Goal: Information Seeking & Learning: Learn about a topic

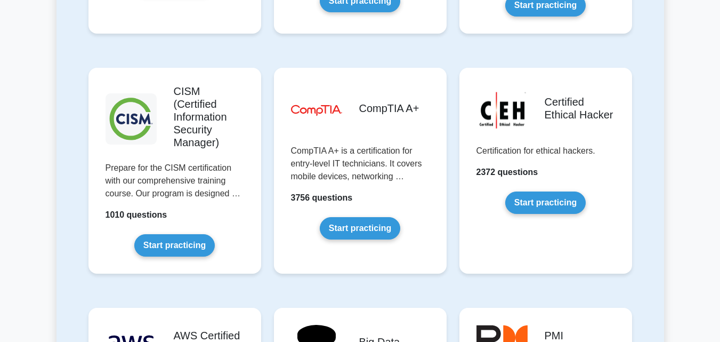
scroll to position [1593, 0]
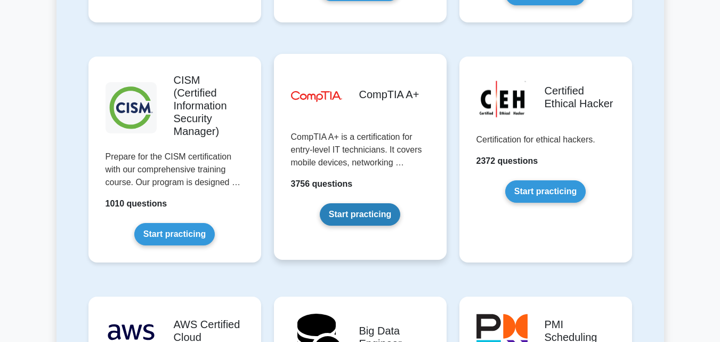
click at [352, 203] on link "Start practicing" at bounding box center [360, 214] width 81 height 22
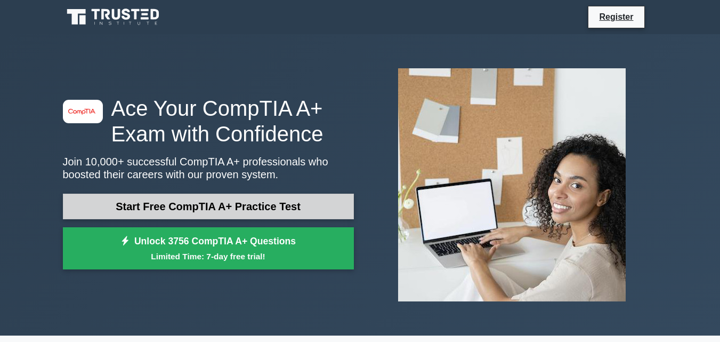
click at [277, 203] on link "Start Free CompTIA A+ Practice Test" at bounding box center [208, 207] width 291 height 26
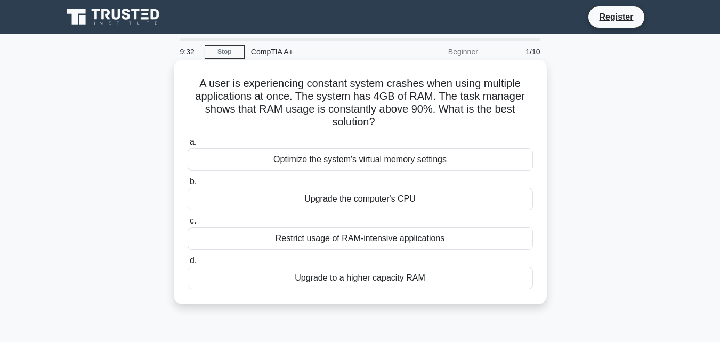
click at [350, 280] on div "Upgrade to a higher capacity RAM" at bounding box center [360, 278] width 345 height 22
click at [188, 264] on input "d. Upgrade to a higher capacity RAM" at bounding box center [188, 260] width 0 height 7
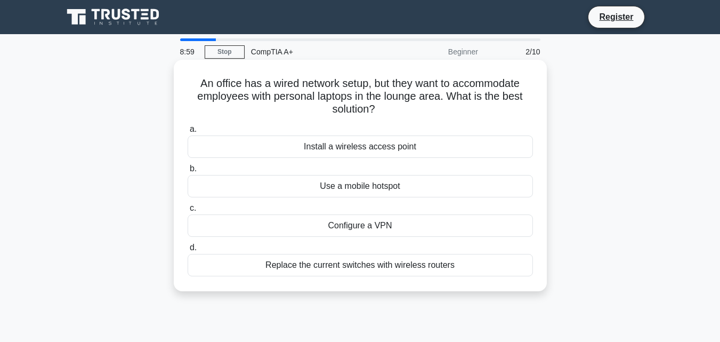
click at [405, 148] on div "Install a wireless access point" at bounding box center [360, 146] width 345 height 22
click at [188, 133] on input "a. Install a wireless access point" at bounding box center [188, 129] width 0 height 7
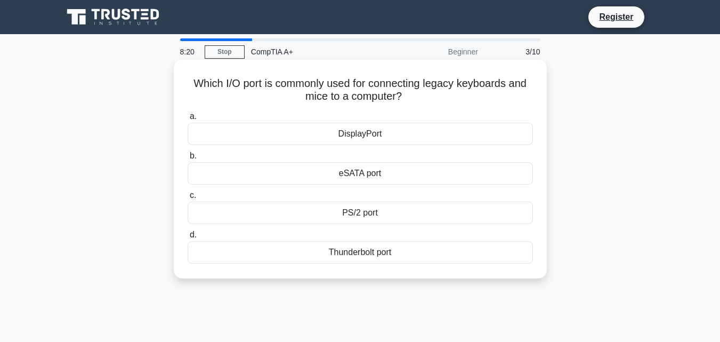
click at [353, 211] on div "PS/2 port" at bounding box center [360, 213] width 345 height 22
click at [188, 199] on input "c. PS/2 port" at bounding box center [188, 195] width 0 height 7
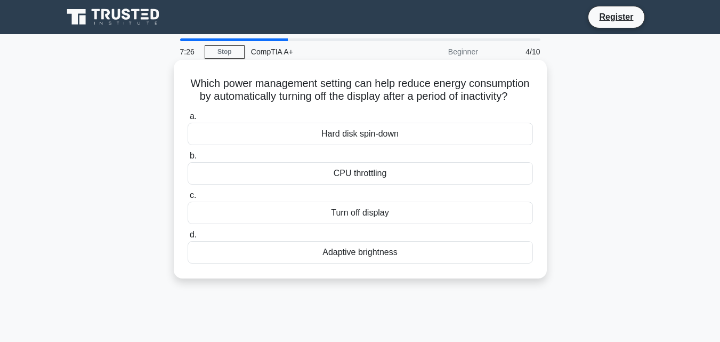
click at [352, 263] on div "Adaptive brightness" at bounding box center [360, 252] width 345 height 22
click at [188, 238] on input "d. Adaptive brightness" at bounding box center [188, 234] width 0 height 7
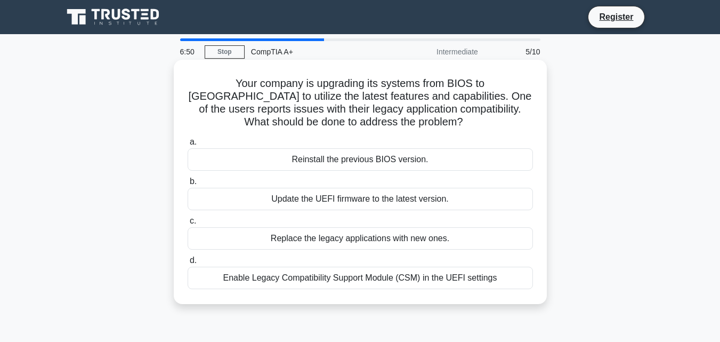
click at [383, 279] on div "Enable Legacy Compatibility Support Module (CSM) in the UEFI settings" at bounding box center [360, 278] width 345 height 22
click at [188, 264] on input "d. Enable Legacy Compatibility Support Module (CSM) in the UEFI settings" at bounding box center [188, 260] width 0 height 7
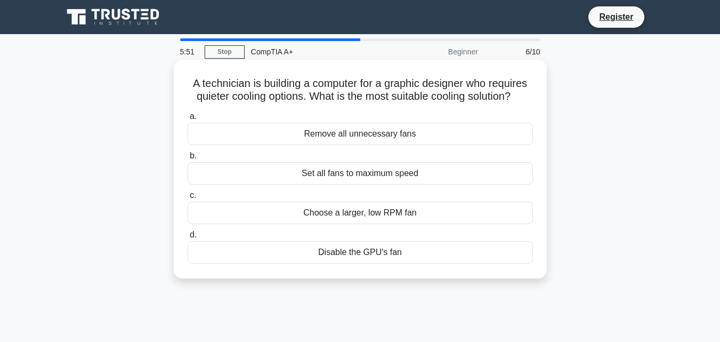
click at [357, 216] on div "Choose a larger, low RPM fan" at bounding box center [360, 213] width 345 height 22
click at [188, 199] on input "c. Choose a larger, low RPM fan" at bounding box center [188, 195] width 0 height 7
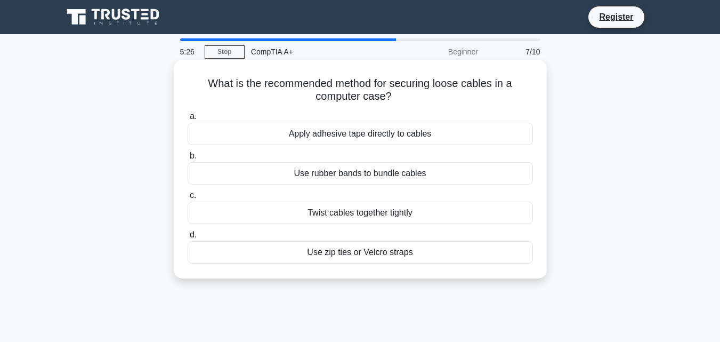
click at [357, 255] on div "Use zip ties or Velcro straps" at bounding box center [360, 252] width 345 height 22
click at [188, 238] on input "d. Use zip ties or Velcro straps" at bounding box center [188, 234] width 0 height 7
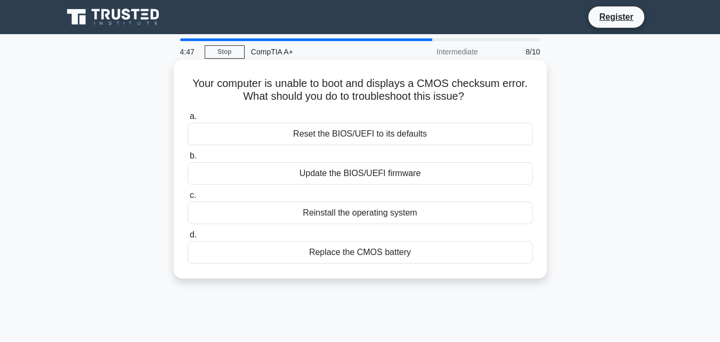
click at [329, 254] on div "Replace the CMOS battery" at bounding box center [360, 252] width 345 height 22
click at [188, 238] on input "d. Replace the CMOS battery" at bounding box center [188, 234] width 0 height 7
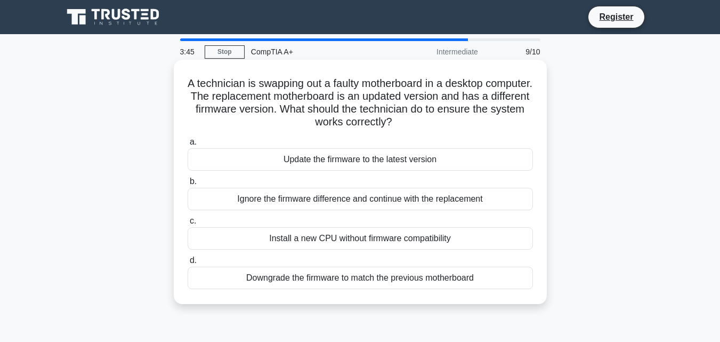
click at [336, 160] on div "Update the firmware to the latest version" at bounding box center [360, 159] width 345 height 22
click at [188, 146] on input "a. Update the firmware to the latest version" at bounding box center [188, 142] width 0 height 7
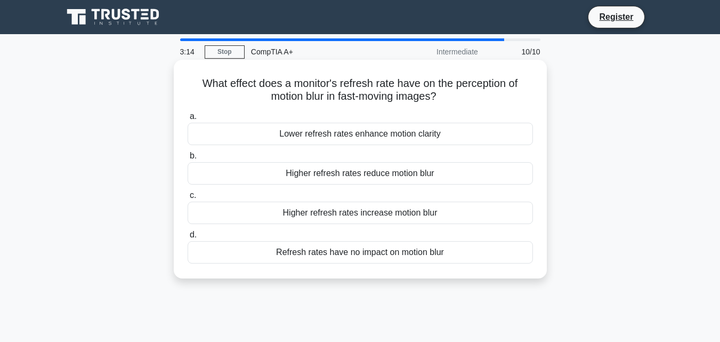
click at [380, 178] on div "Higher refresh rates reduce motion blur" at bounding box center [360, 173] width 345 height 22
click at [188, 159] on input "b. Higher refresh rates reduce motion blur" at bounding box center [188, 155] width 0 height 7
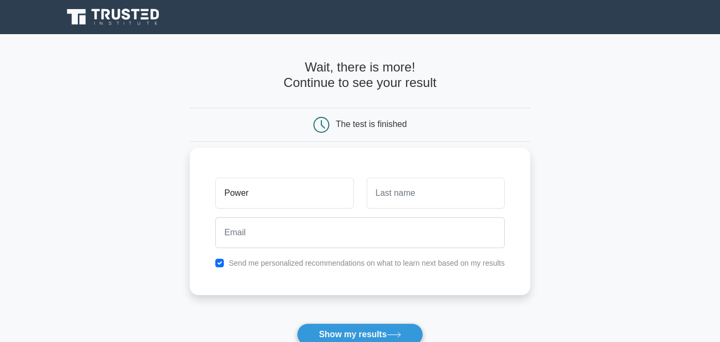
type input "Power"
click at [381, 199] on input "text" at bounding box center [436, 193] width 138 height 31
type input "Mabokwana"
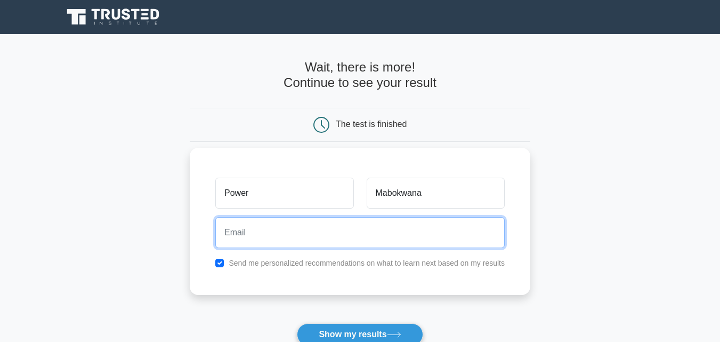
click at [337, 233] on input "email" at bounding box center [359, 232] width 289 height 31
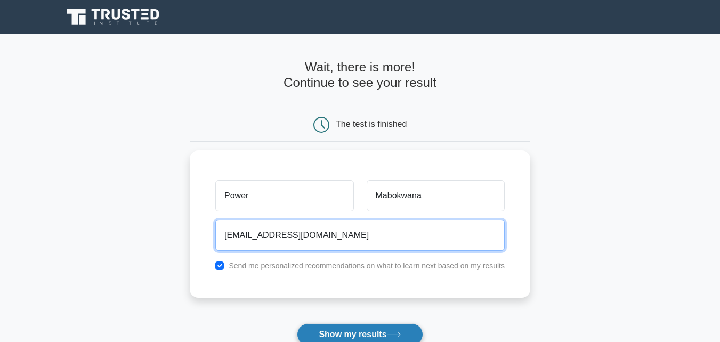
type input "[EMAIL_ADDRESS][DOMAIN_NAME]"
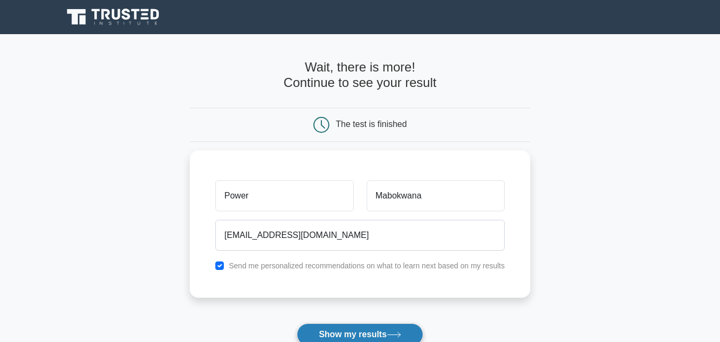
click at [373, 335] on button "Show my results" at bounding box center [360, 334] width 126 height 22
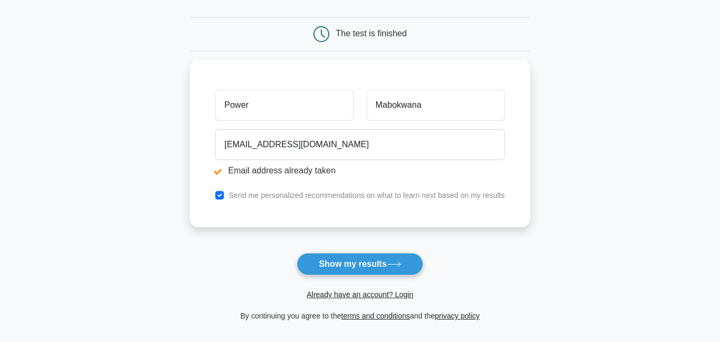
scroll to position [137, 0]
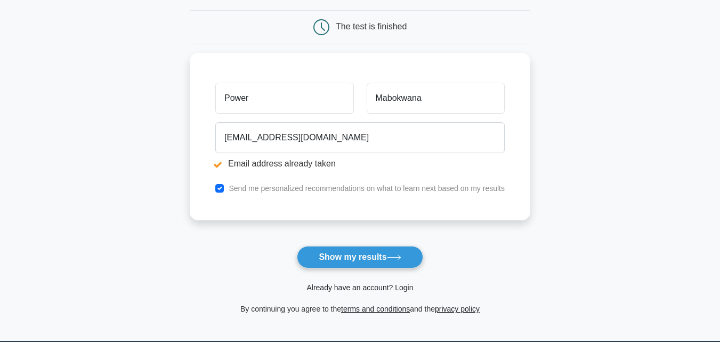
click at [404, 290] on link "Already have an account? Login" at bounding box center [360, 287] width 107 height 9
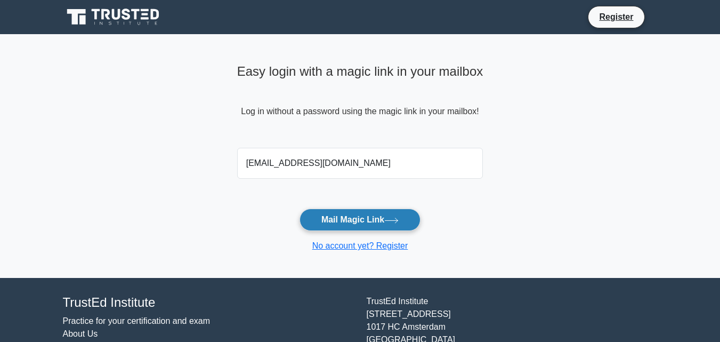
type input "seejapowermabokwana@gmail.com"
click at [351, 215] on button "Mail Magic Link" at bounding box center [360, 219] width 121 height 22
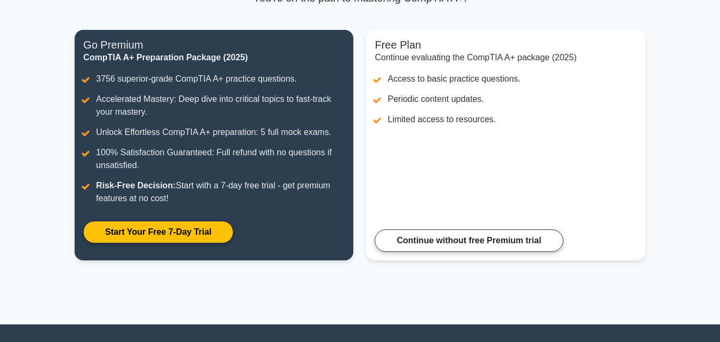
scroll to position [117, 0]
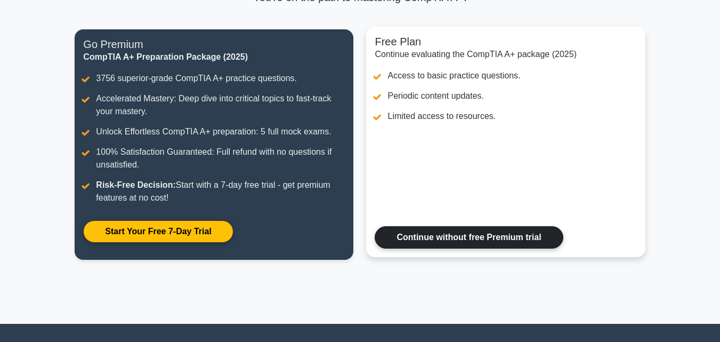
click at [460, 238] on link "Continue without free Premium trial" at bounding box center [469, 237] width 188 height 22
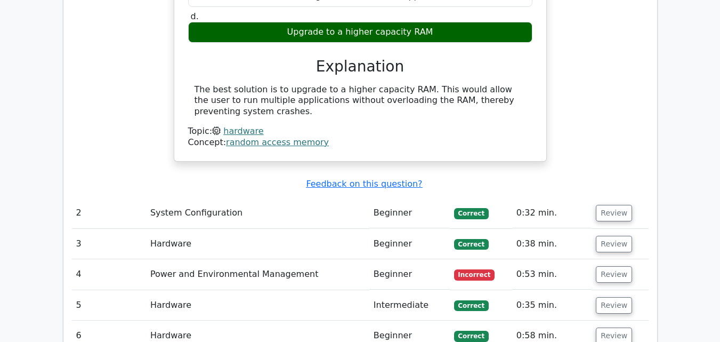
scroll to position [1052, 0]
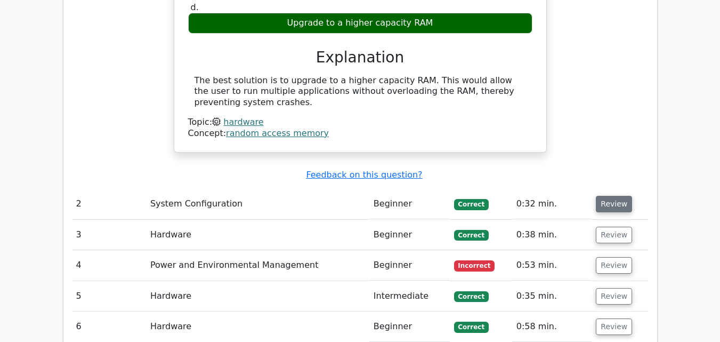
click at [614, 196] on button "Review" at bounding box center [614, 204] width 36 height 17
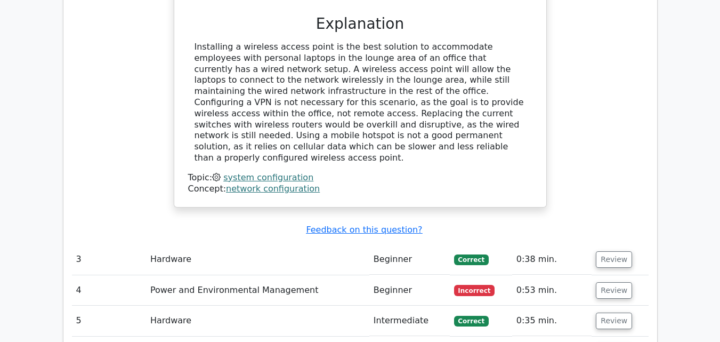
scroll to position [1485, 0]
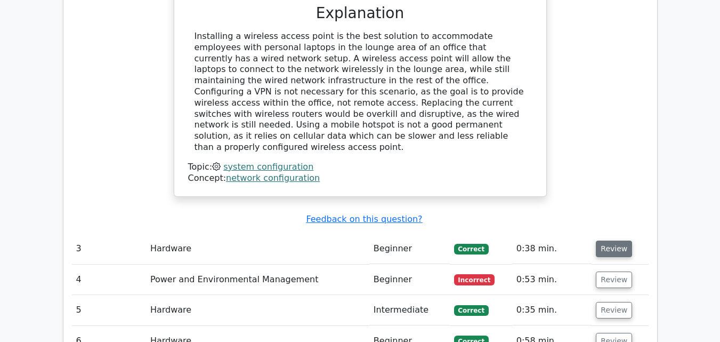
click at [615, 240] on button "Review" at bounding box center [614, 248] width 36 height 17
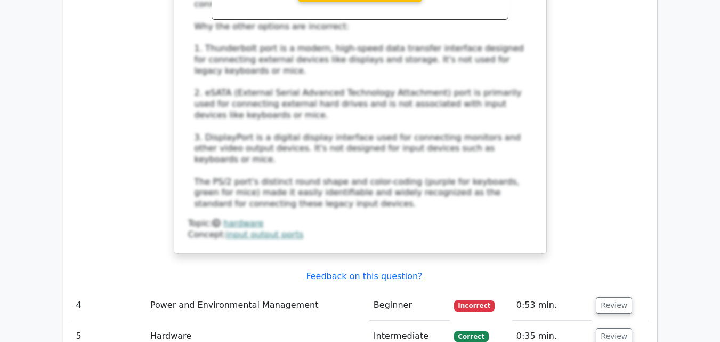
scroll to position [2112, 0]
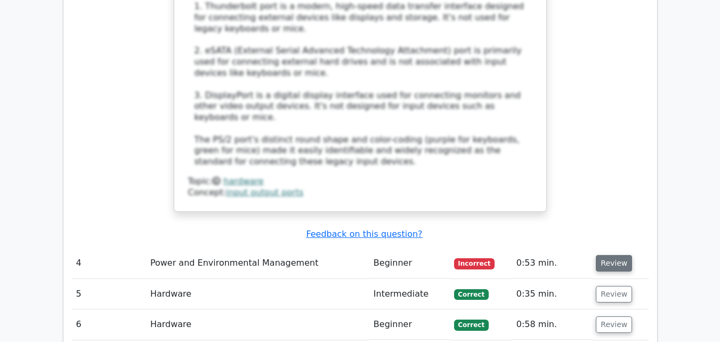
click at [614, 255] on button "Review" at bounding box center [614, 263] width 36 height 17
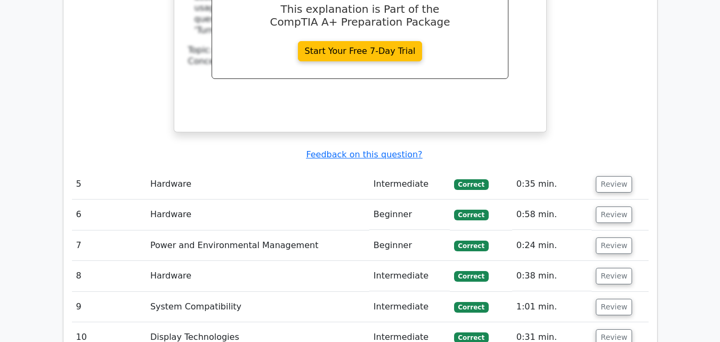
scroll to position [2678, 0]
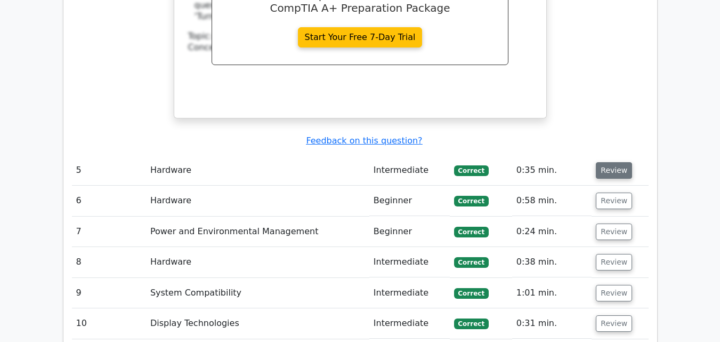
click at [621, 162] on button "Review" at bounding box center [614, 170] width 36 height 17
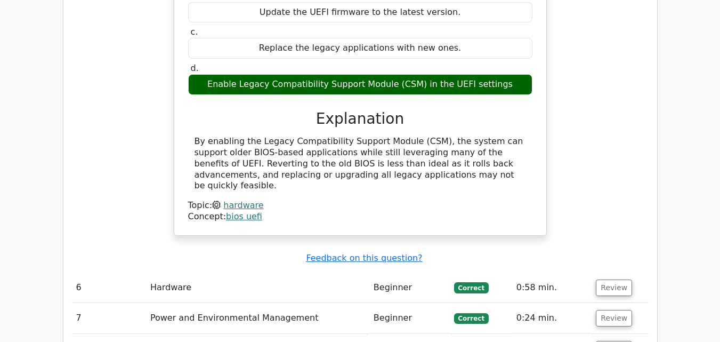
scroll to position [3006, 0]
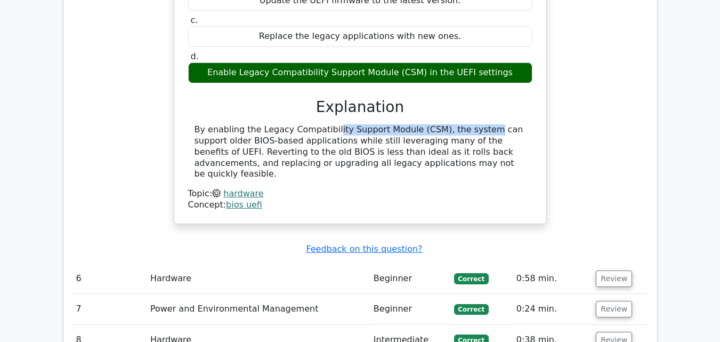
drag, startPoint x: 256, startPoint y: 32, endPoint x: 401, endPoint y: 31, distance: 144.5
click at [401, 124] on div "By enabling the Legacy Compatibility Support Module (CSM), the system can suppo…" at bounding box center [361, 151] width 332 height 55
copy div "Legacy Compatibility Support Module"
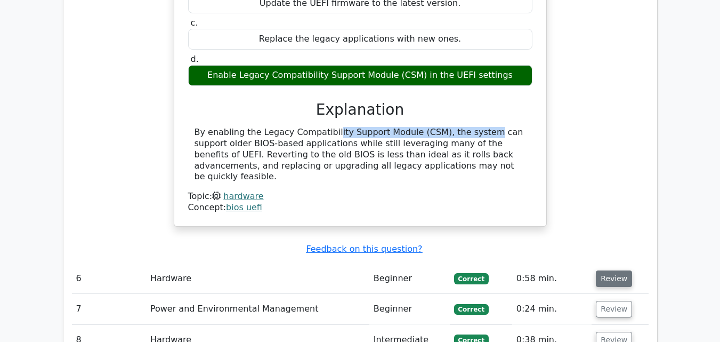
click at [605, 270] on button "Review" at bounding box center [614, 278] width 36 height 17
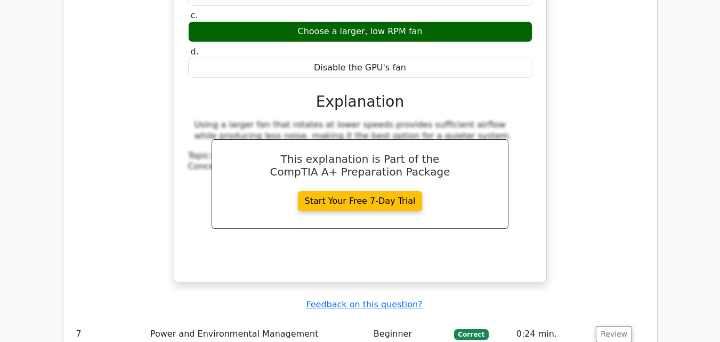
scroll to position [3455, 0]
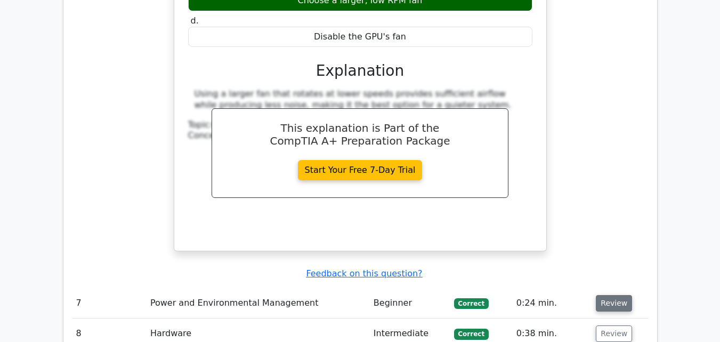
click at [607, 295] on button "Review" at bounding box center [614, 303] width 36 height 17
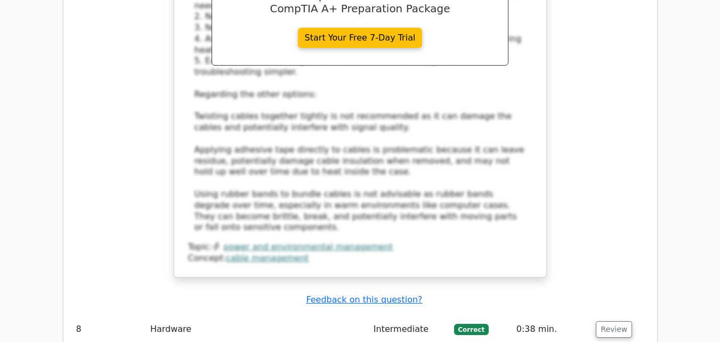
scroll to position [4012, 0]
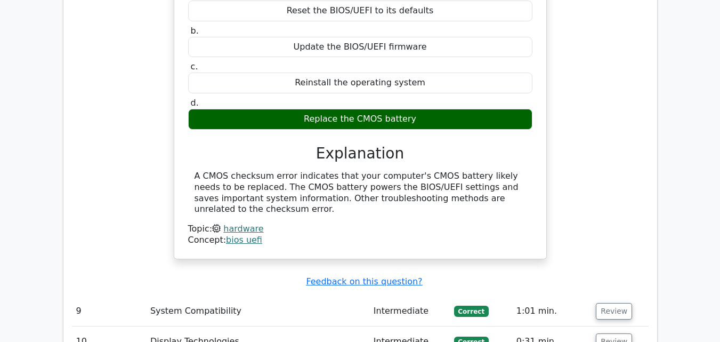
scroll to position [4447, 0]
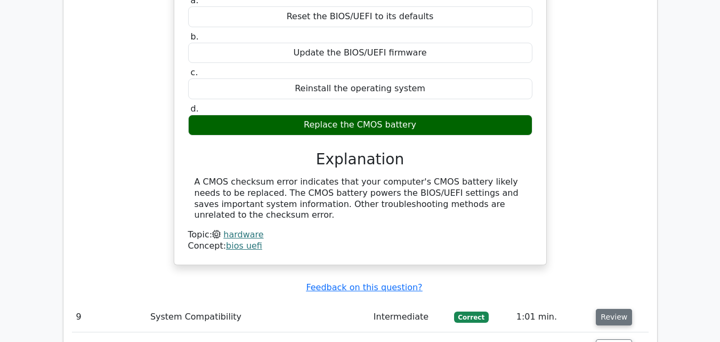
click at [618, 309] on button "Review" at bounding box center [614, 317] width 36 height 17
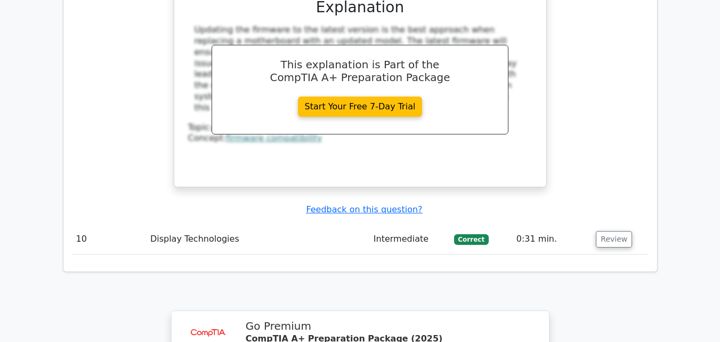
scroll to position [5024, 0]
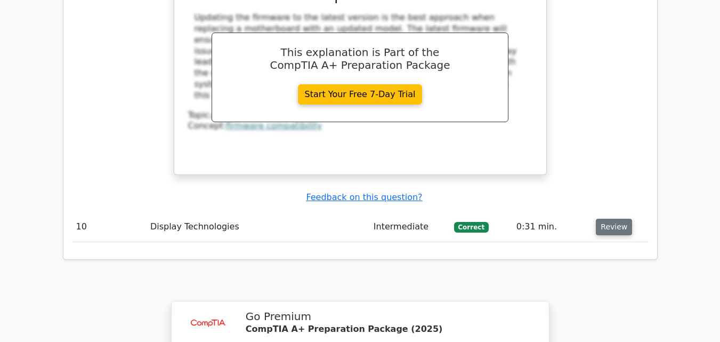
click at [611, 219] on button "Review" at bounding box center [614, 227] width 36 height 17
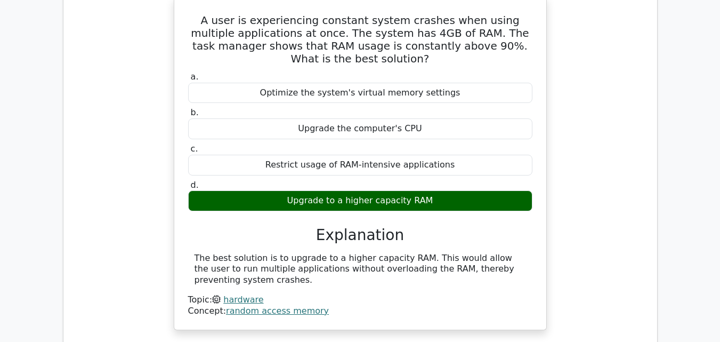
scroll to position [0, 0]
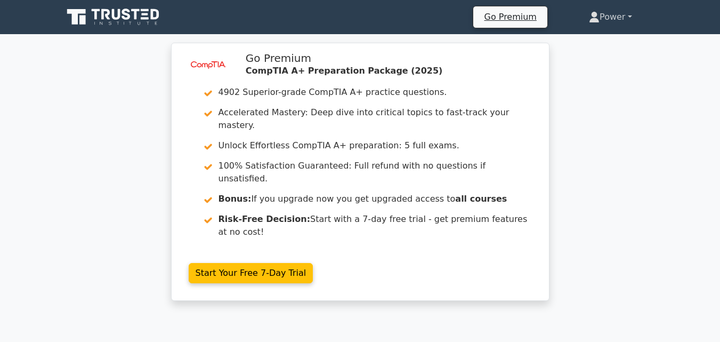
click at [626, 18] on link "Power" at bounding box center [611, 16] width 94 height 21
click at [603, 37] on link "Profile" at bounding box center [606, 42] width 84 height 17
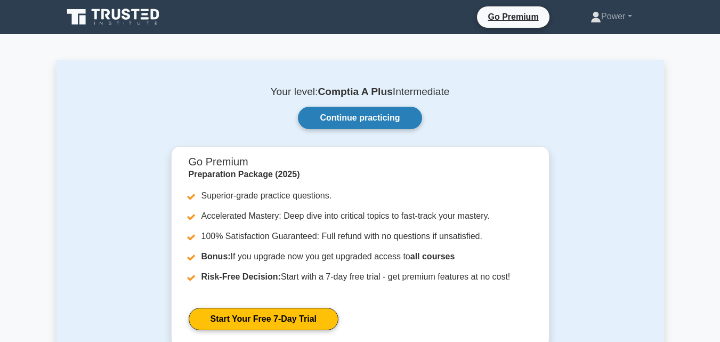
click at [377, 117] on link "Continue practicing" at bounding box center [360, 118] width 124 height 22
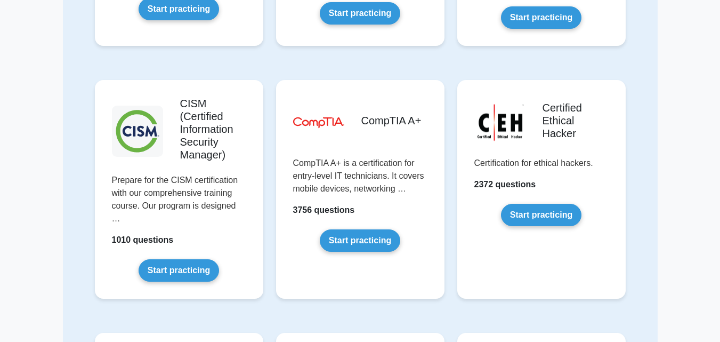
scroll to position [1495, 0]
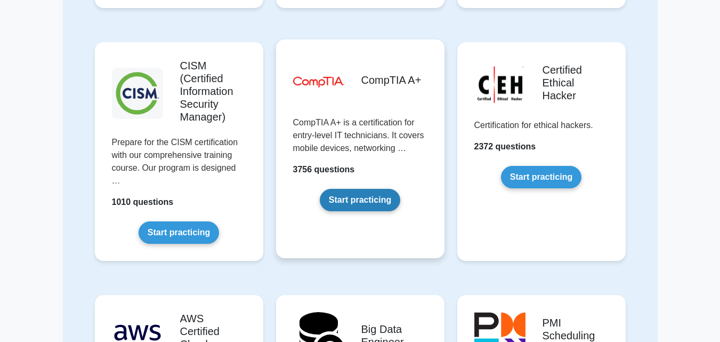
click at [373, 196] on link "Start practicing" at bounding box center [360, 200] width 81 height 22
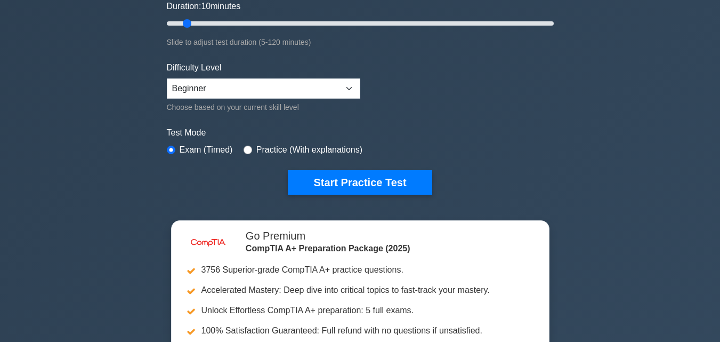
scroll to position [232, 0]
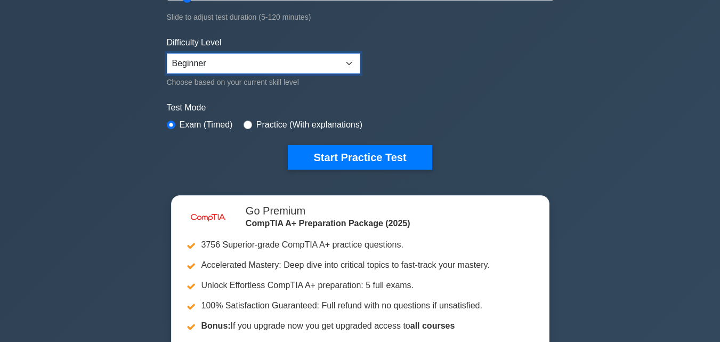
click at [347, 56] on select "Beginner Intermediate Expert" at bounding box center [264, 63] width 194 height 20
select select "expert"
click at [167, 53] on select "Beginner Intermediate Expert" at bounding box center [264, 63] width 194 height 20
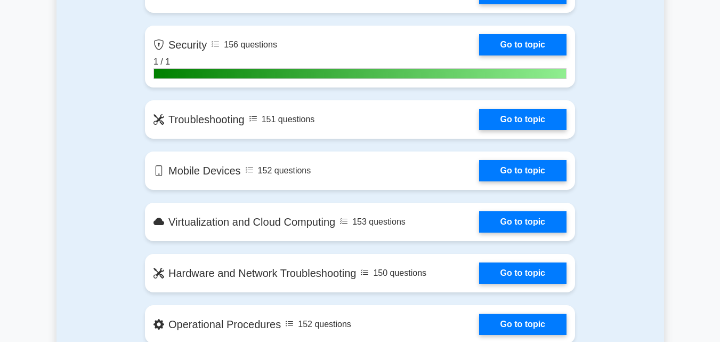
scroll to position [936, 0]
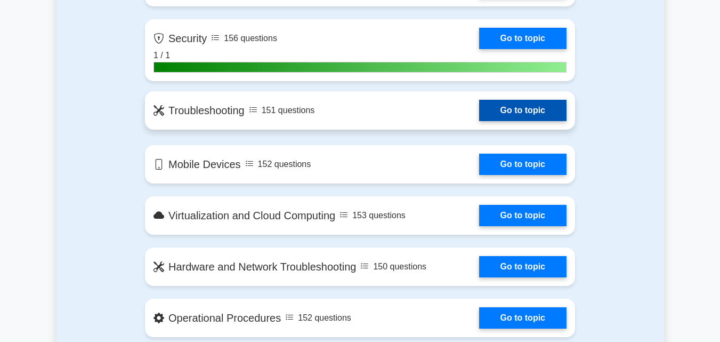
click at [502, 113] on link "Go to topic" at bounding box center [522, 110] width 87 height 21
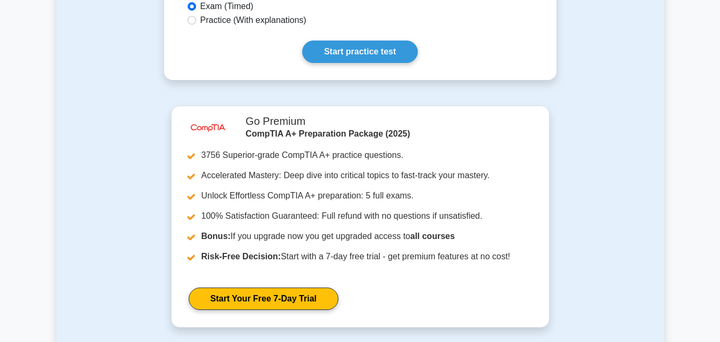
scroll to position [618, 0]
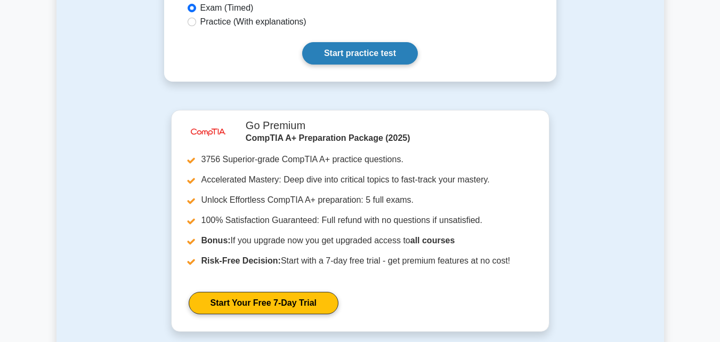
click at [331, 42] on link "Start practice test" at bounding box center [360, 53] width 116 height 22
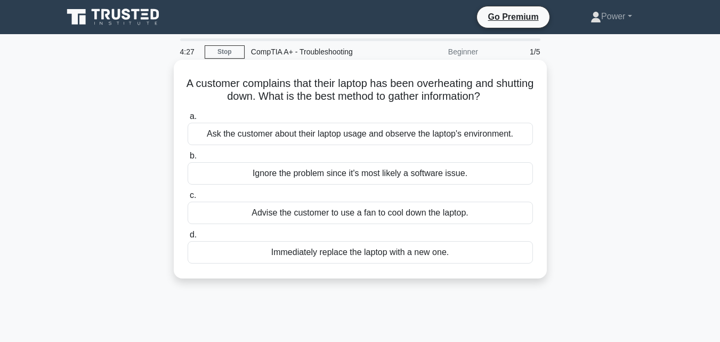
click at [420, 137] on div "Ask the customer about their laptop usage and observe the laptop's environment." at bounding box center [360, 134] width 345 height 22
click at [188, 120] on input "a. Ask the customer about their laptop usage and observe the laptop's environme…" at bounding box center [188, 116] width 0 height 7
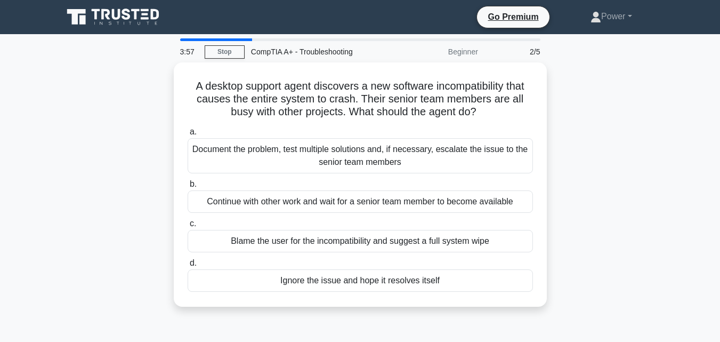
click at [465, 49] on div "Beginner" at bounding box center [437, 51] width 93 height 21
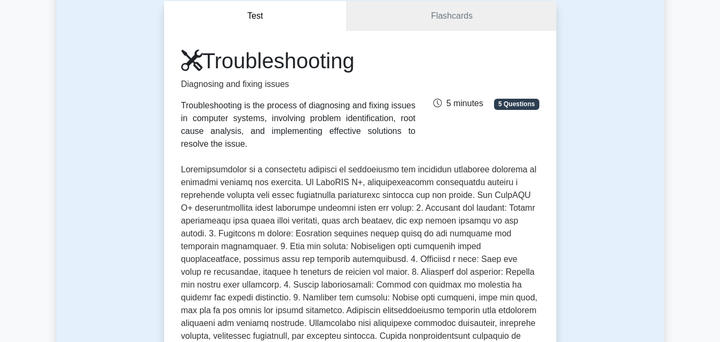
scroll to position [102, 0]
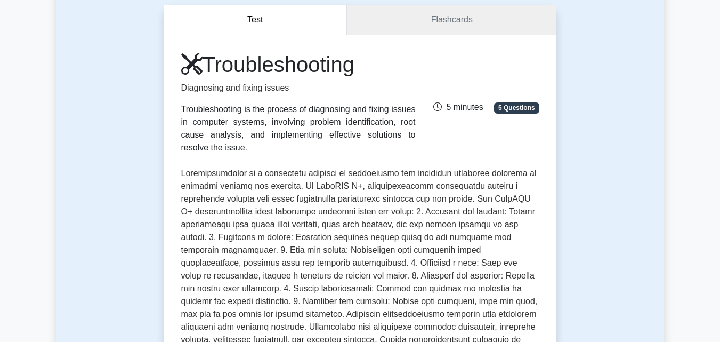
drag, startPoint x: 720, startPoint y: 87, endPoint x: 720, endPoint y: 67, distance: 20.3
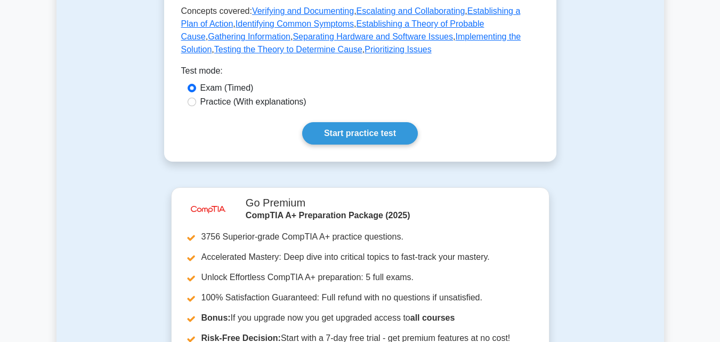
scroll to position [564, 0]
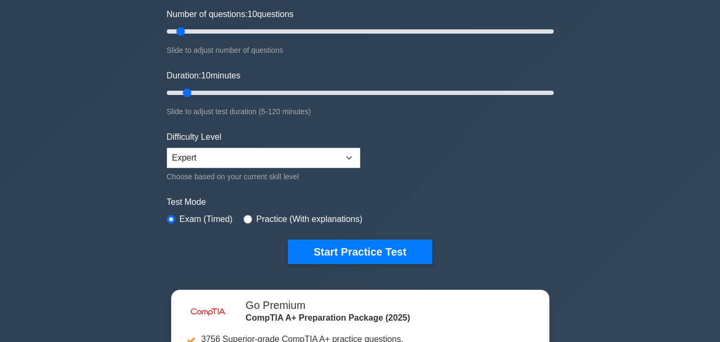
scroll to position [126, 0]
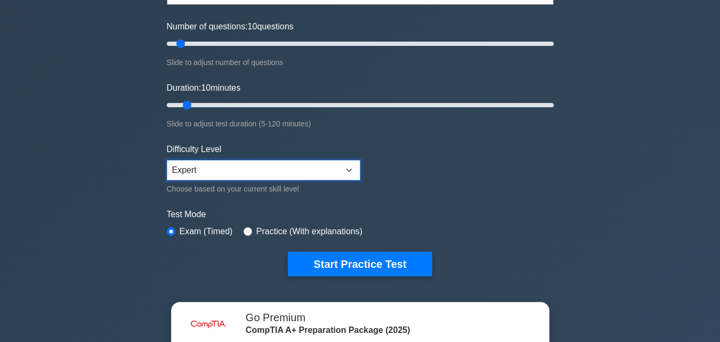
click at [349, 169] on select "Beginner Intermediate Expert" at bounding box center [264, 170] width 194 height 20
click at [167, 160] on select "Beginner Intermediate Expert" at bounding box center [264, 170] width 194 height 20
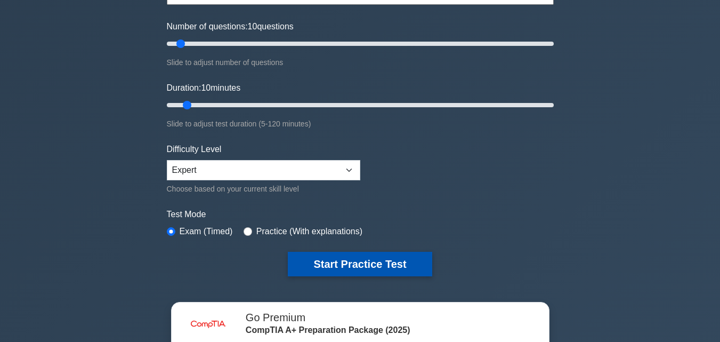
click at [379, 258] on button "Start Practice Test" at bounding box center [360, 264] width 144 height 25
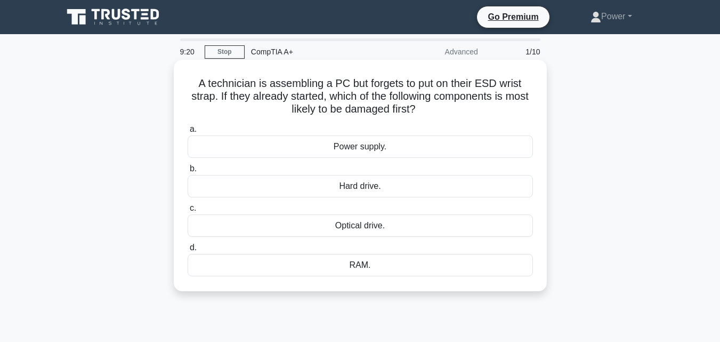
click at [346, 264] on div "RAM." at bounding box center [360, 265] width 345 height 22
click at [188, 251] on input "d. RAM." at bounding box center [188, 247] width 0 height 7
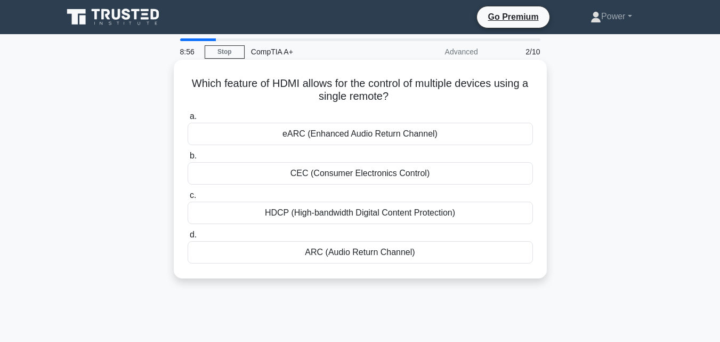
click at [369, 168] on div "CEC (Consumer Electronics Control)" at bounding box center [360, 173] width 345 height 22
click at [188, 159] on input "b. CEC (Consumer Electronics Control)" at bounding box center [188, 155] width 0 height 7
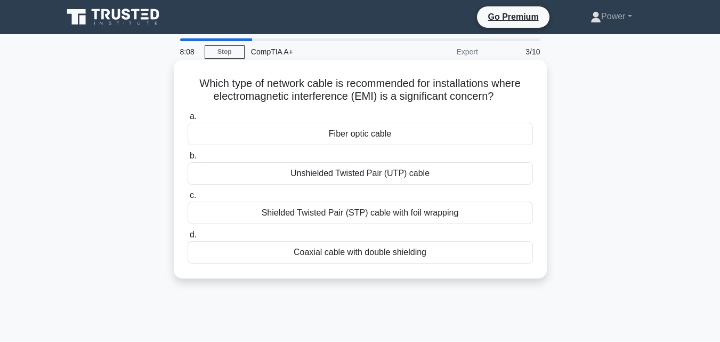
click at [367, 214] on div "Shielded Twisted Pair (STP) cable with foil wrapping" at bounding box center [360, 213] width 345 height 22
click at [188, 199] on input "c. Shielded Twisted Pair (STP) cable with foil wrapping" at bounding box center [188, 195] width 0 height 7
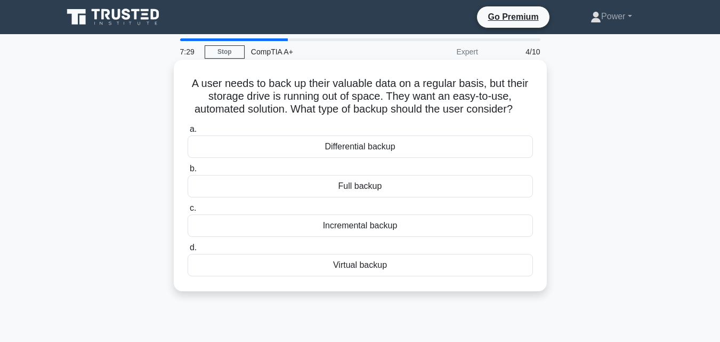
click at [339, 264] on div "Virtual backup" at bounding box center [360, 265] width 345 height 22
click at [188, 251] on input "d. Virtual backup" at bounding box center [188, 247] width 0 height 7
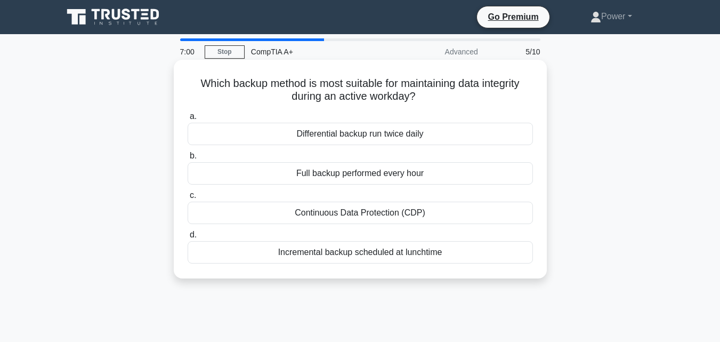
click at [317, 176] on div "Full backup performed every hour" at bounding box center [360, 173] width 345 height 22
click at [188, 159] on input "b. Full backup performed every hour" at bounding box center [188, 155] width 0 height 7
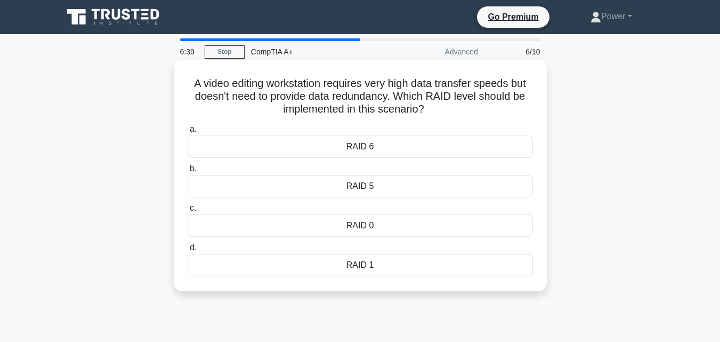
click at [357, 226] on div "RAID 0" at bounding box center [360, 225] width 345 height 22
click at [188, 212] on input "c. RAID 0" at bounding box center [188, 208] width 0 height 7
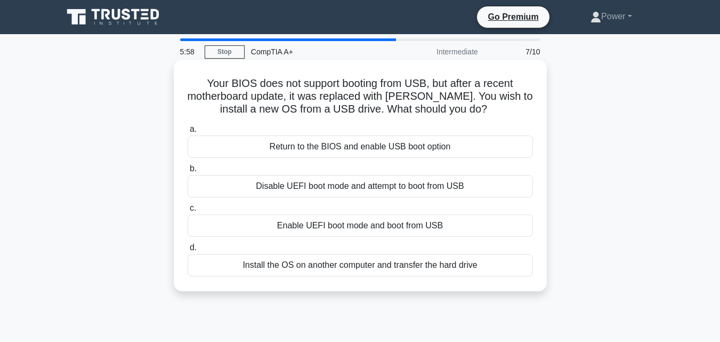
click at [303, 225] on div "Enable UEFI boot mode and boot from USB" at bounding box center [360, 225] width 345 height 22
click at [188, 212] on input "c. Enable UEFI boot mode and boot from USB" at bounding box center [188, 208] width 0 height 7
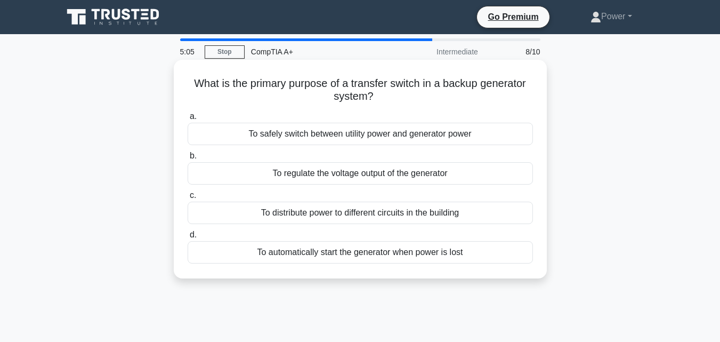
click at [390, 136] on div "To safely switch between utility power and generator power" at bounding box center [360, 134] width 345 height 22
click at [188, 120] on input "a. To safely switch between utility power and generator power" at bounding box center [188, 116] width 0 height 7
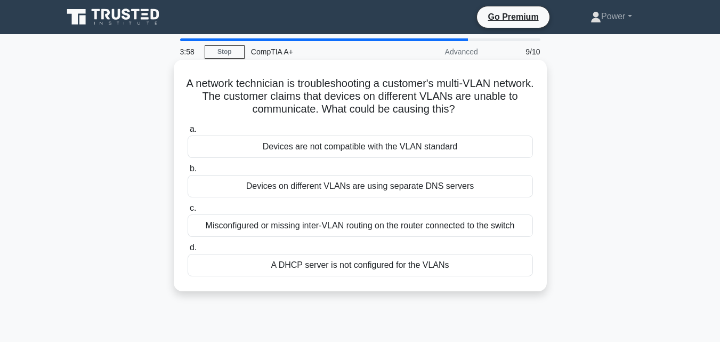
click at [339, 232] on div "Misconfigured or missing inter-VLAN routing on the router connected to the swit…" at bounding box center [360, 225] width 345 height 22
click at [188, 212] on input "c. Misconfigured or missing inter-VLAN routing on the router connected to the s…" at bounding box center [188, 208] width 0 height 7
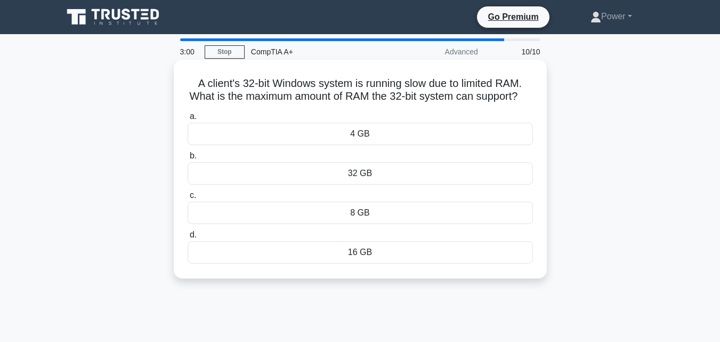
click at [379, 263] on div "16 GB" at bounding box center [360, 252] width 345 height 22
click at [188, 238] on input "d. 16 GB" at bounding box center [188, 234] width 0 height 7
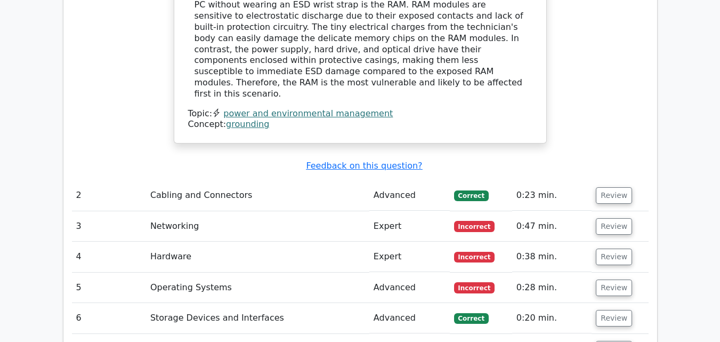
scroll to position [1161, 0]
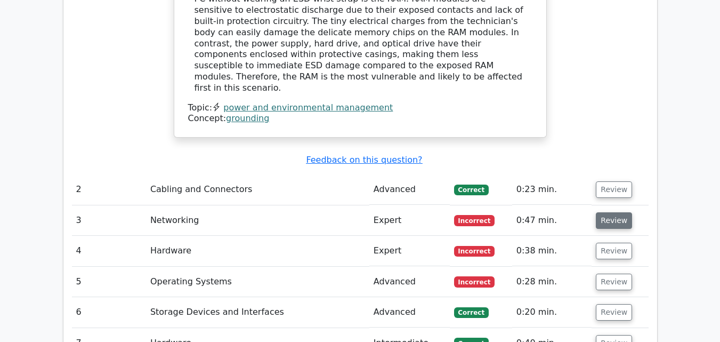
click at [621, 212] on button "Review" at bounding box center [614, 220] width 36 height 17
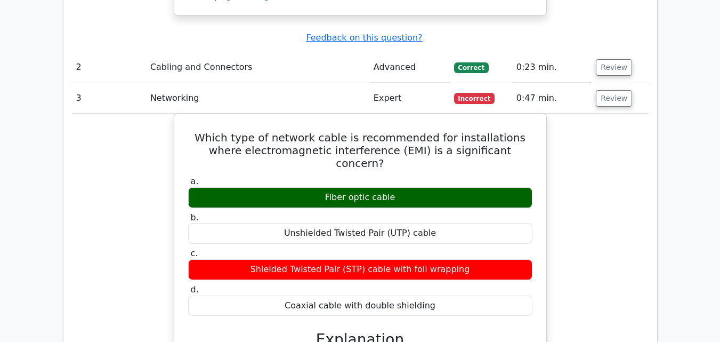
scroll to position [1294, 0]
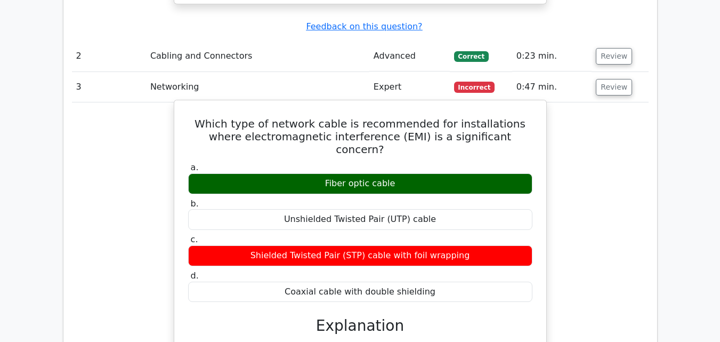
drag, startPoint x: 197, startPoint y: 66, endPoint x: 428, endPoint y: 227, distance: 280.7
copy div "Which type of network cable is recommended for installations where electromagne…"
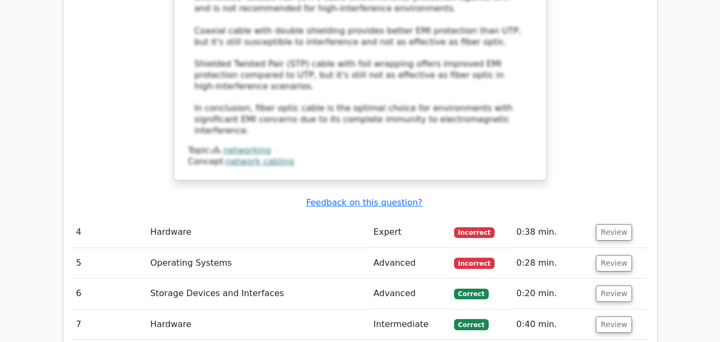
scroll to position [1848, 0]
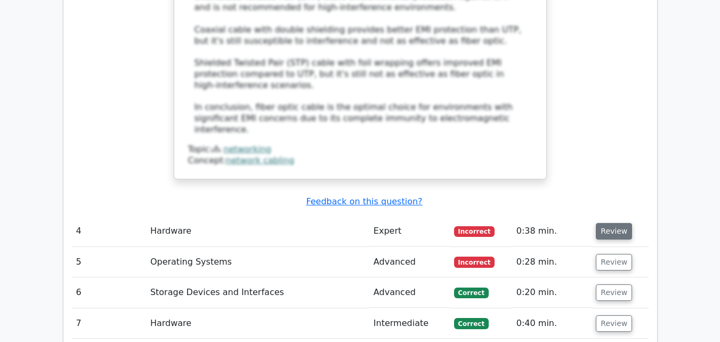
click at [605, 223] on button "Review" at bounding box center [614, 231] width 36 height 17
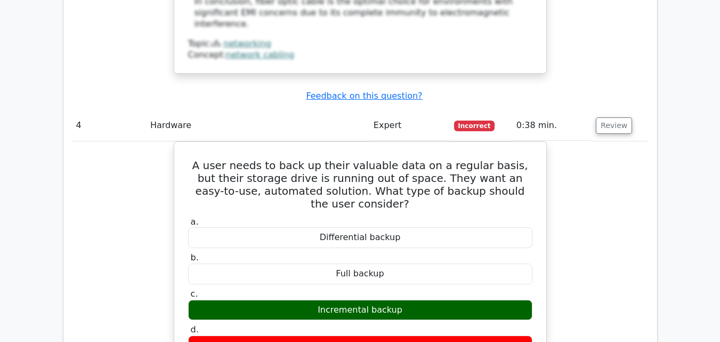
scroll to position [1955, 0]
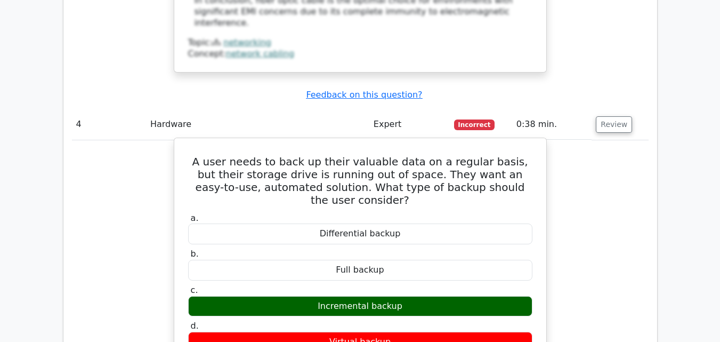
drag, startPoint x: 401, startPoint y: 208, endPoint x: 321, endPoint y: 207, distance: 80.0
click at [321, 296] on div "Incremental backup" at bounding box center [360, 306] width 344 height 21
copy div "Incremental backup"
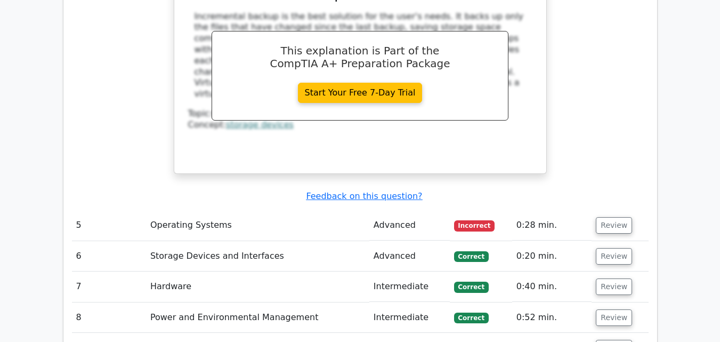
scroll to position [2360, 0]
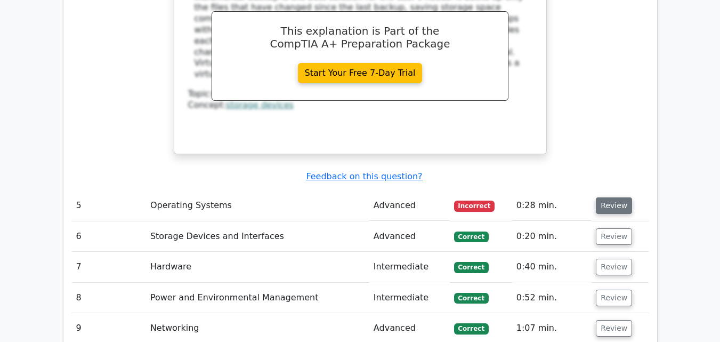
click at [615, 197] on button "Review" at bounding box center [614, 205] width 36 height 17
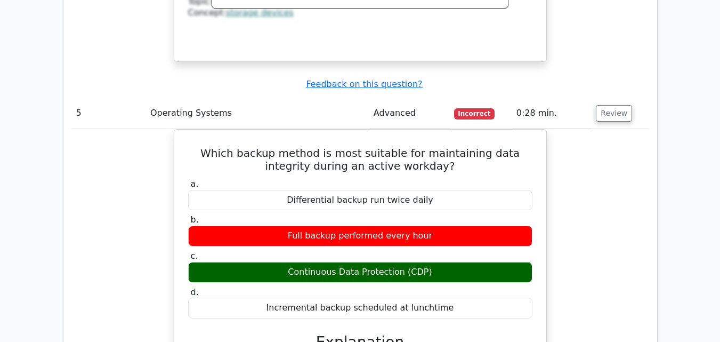
scroll to position [2467, 0]
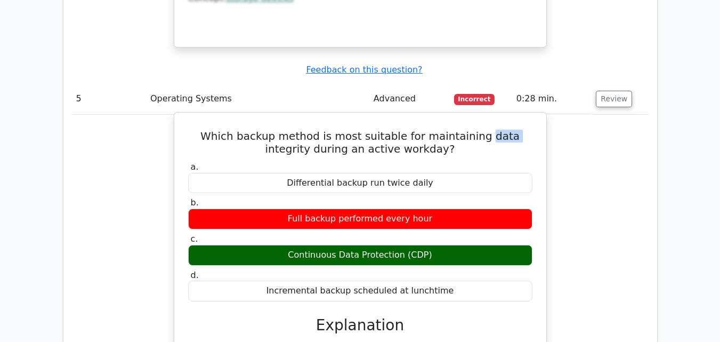
drag, startPoint x: 463, startPoint y: 38, endPoint x: 485, endPoint y: 38, distance: 22.4
click at [485, 130] on h5 "Which backup method is most suitable for maintaining data integrity during an a…" at bounding box center [360, 143] width 347 height 26
copy h5 "data"
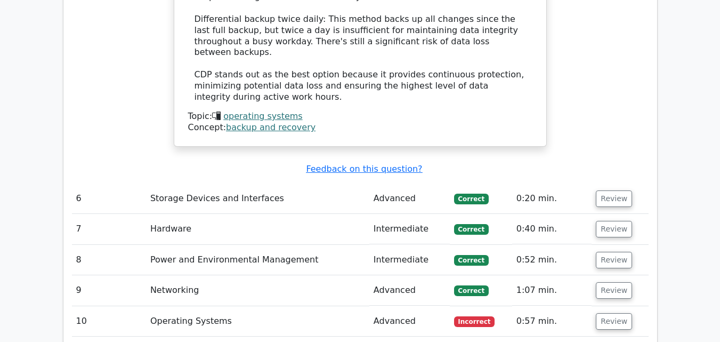
scroll to position [3021, 0]
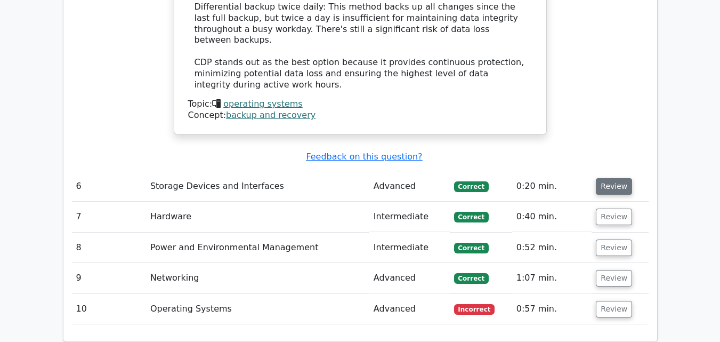
click at [612, 178] on button "Review" at bounding box center [614, 186] width 36 height 17
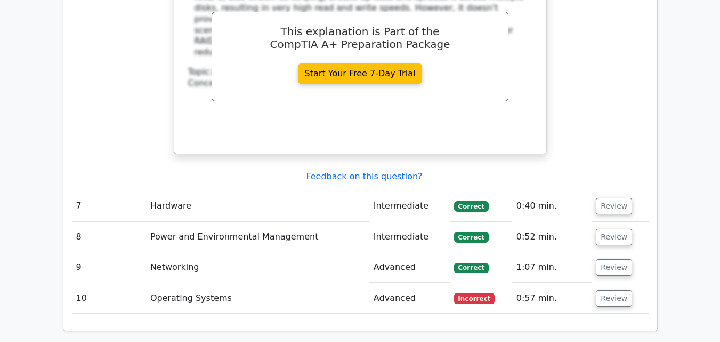
scroll to position [3512, 0]
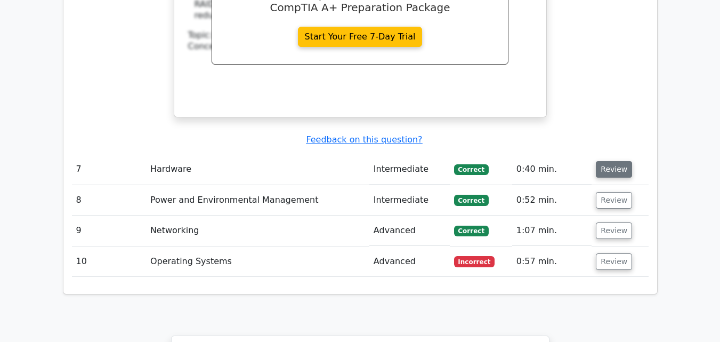
click at [616, 161] on button "Review" at bounding box center [614, 169] width 36 height 17
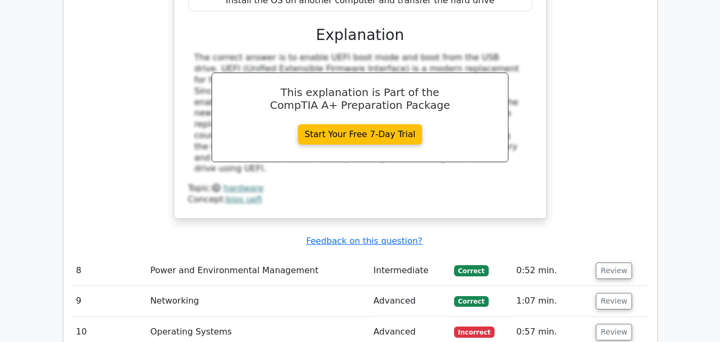
scroll to position [3896, 0]
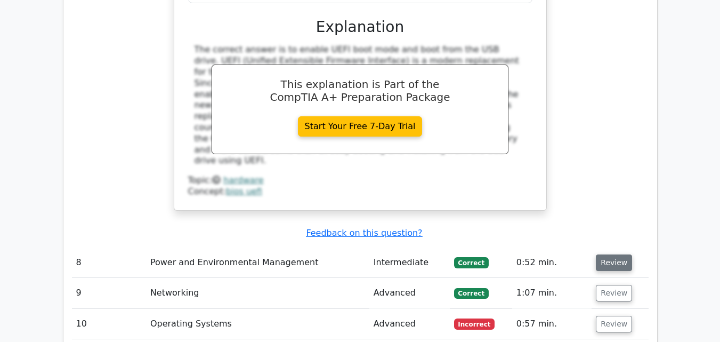
click at [624, 254] on button "Review" at bounding box center [614, 262] width 36 height 17
click at [615, 254] on button "Review" at bounding box center [614, 262] width 36 height 17
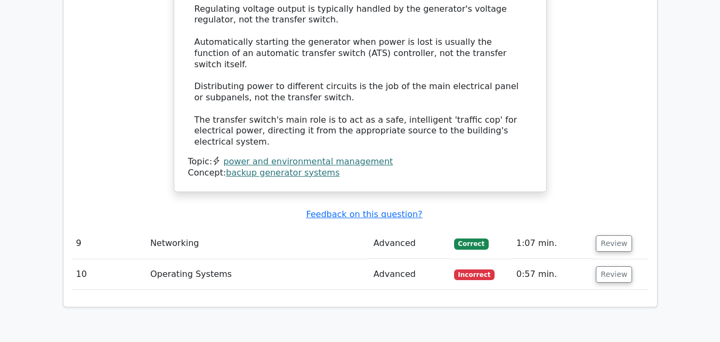
scroll to position [4578, 0]
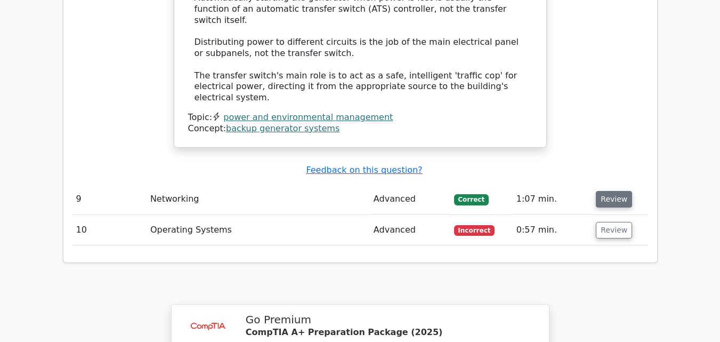
click at [614, 191] on button "Review" at bounding box center [614, 199] width 36 height 17
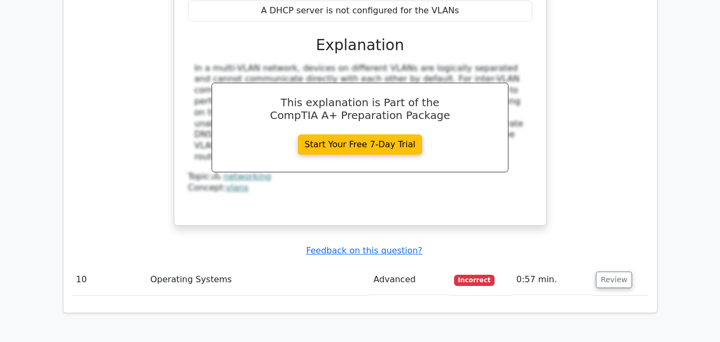
scroll to position [4962, 0]
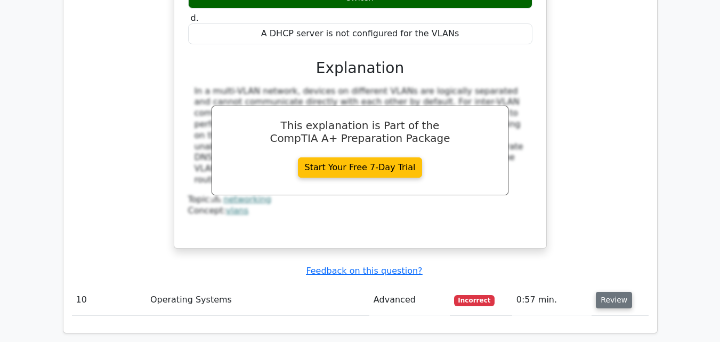
click at [602, 292] on button "Review" at bounding box center [614, 300] width 36 height 17
